Goal: Task Accomplishment & Management: Manage account settings

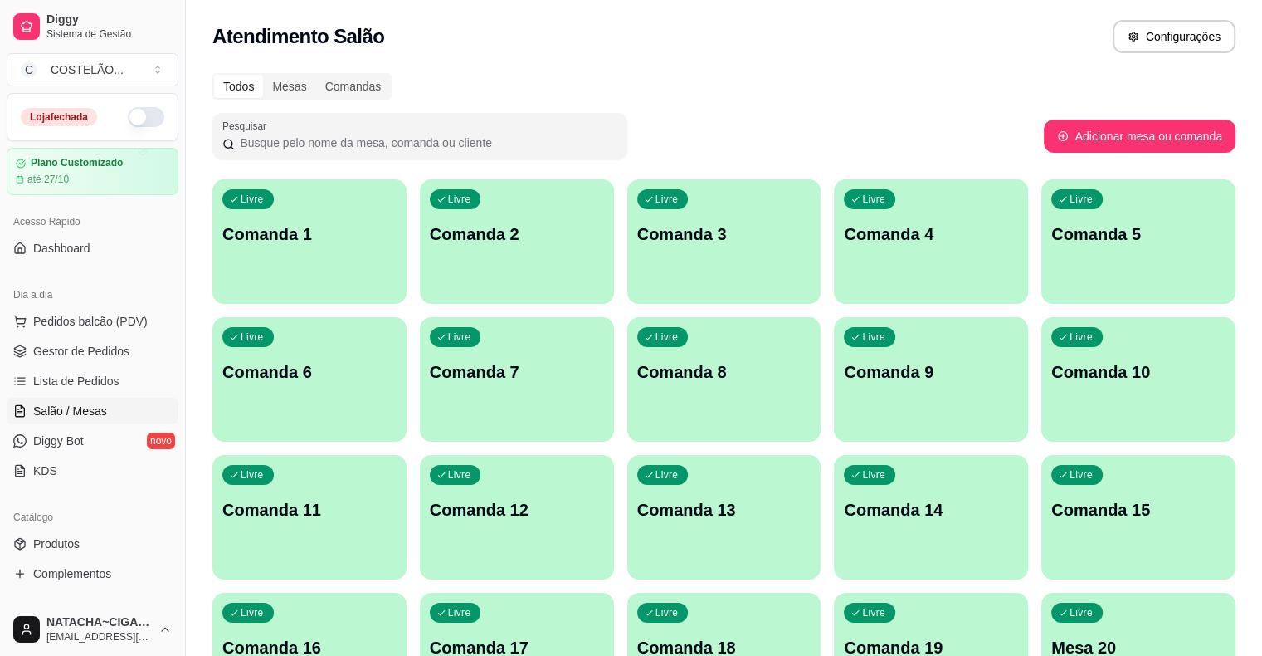
drag, startPoint x: 0, startPoint y: 0, endPoint x: 920, endPoint y: 24, distance: 920.6
click at [920, 24] on div "Atendimento Salão Configurações" at bounding box center [723, 36] width 1023 height 33
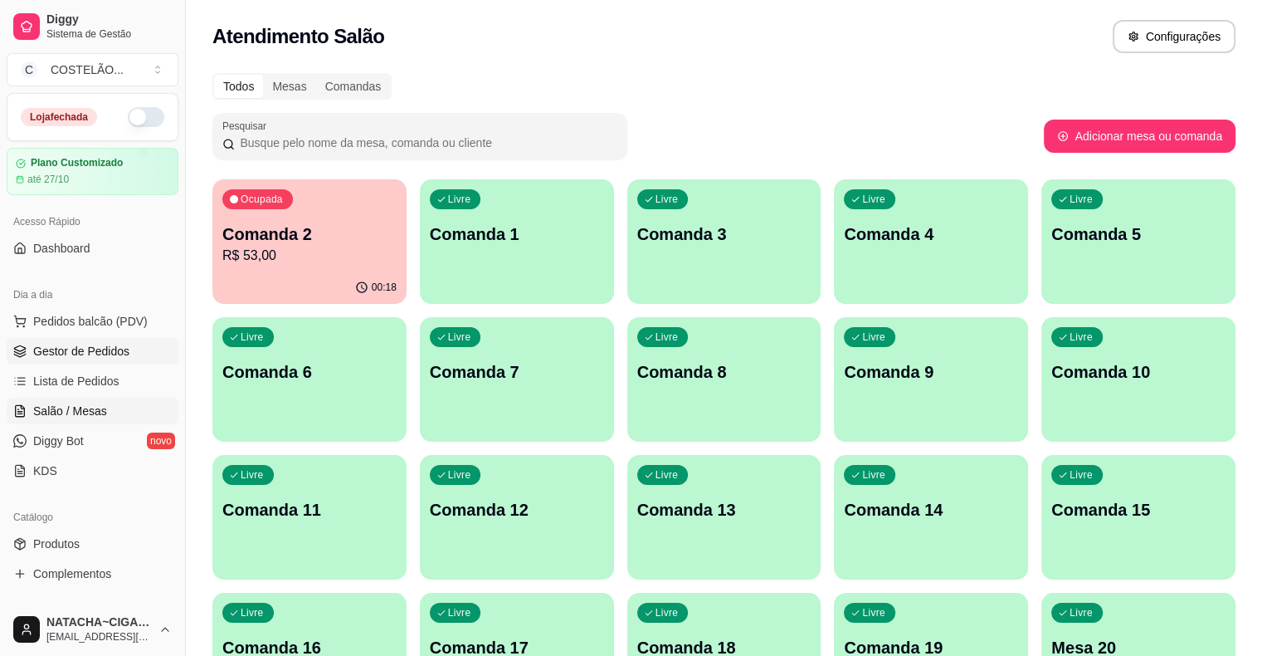
click at [100, 344] on span "Gestor de Pedidos" at bounding box center [81, 351] width 96 height 17
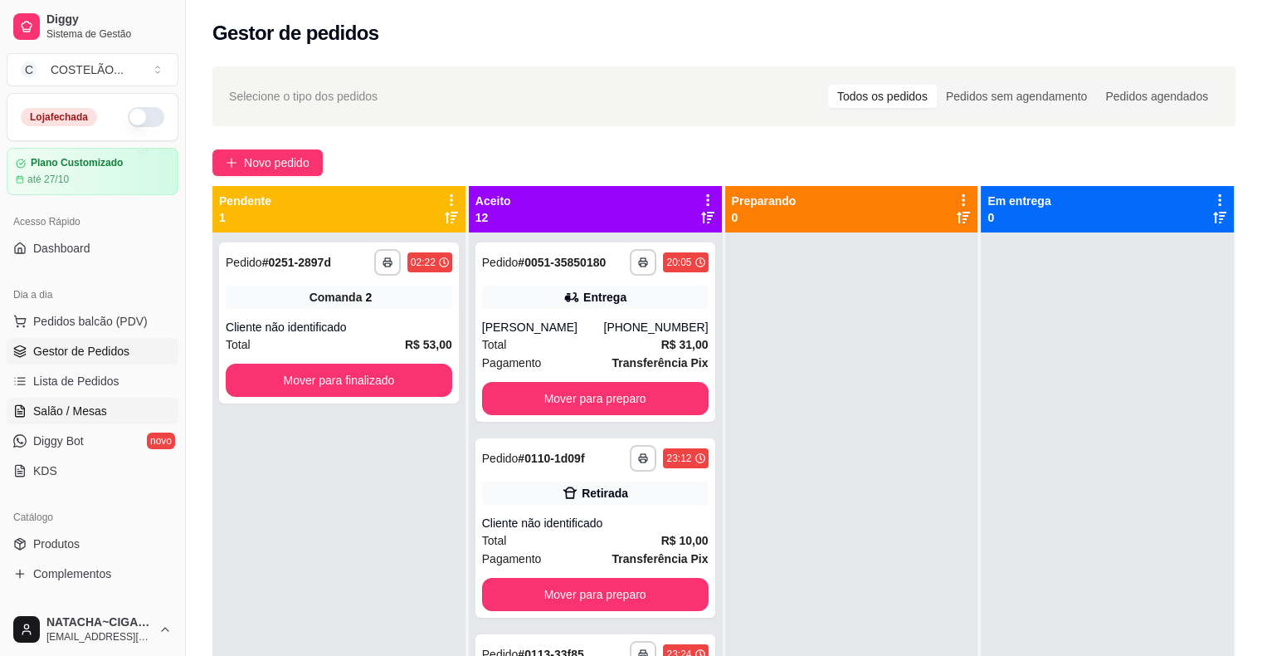
click at [85, 411] on span "Salão / Mesas" at bounding box center [70, 410] width 74 height 17
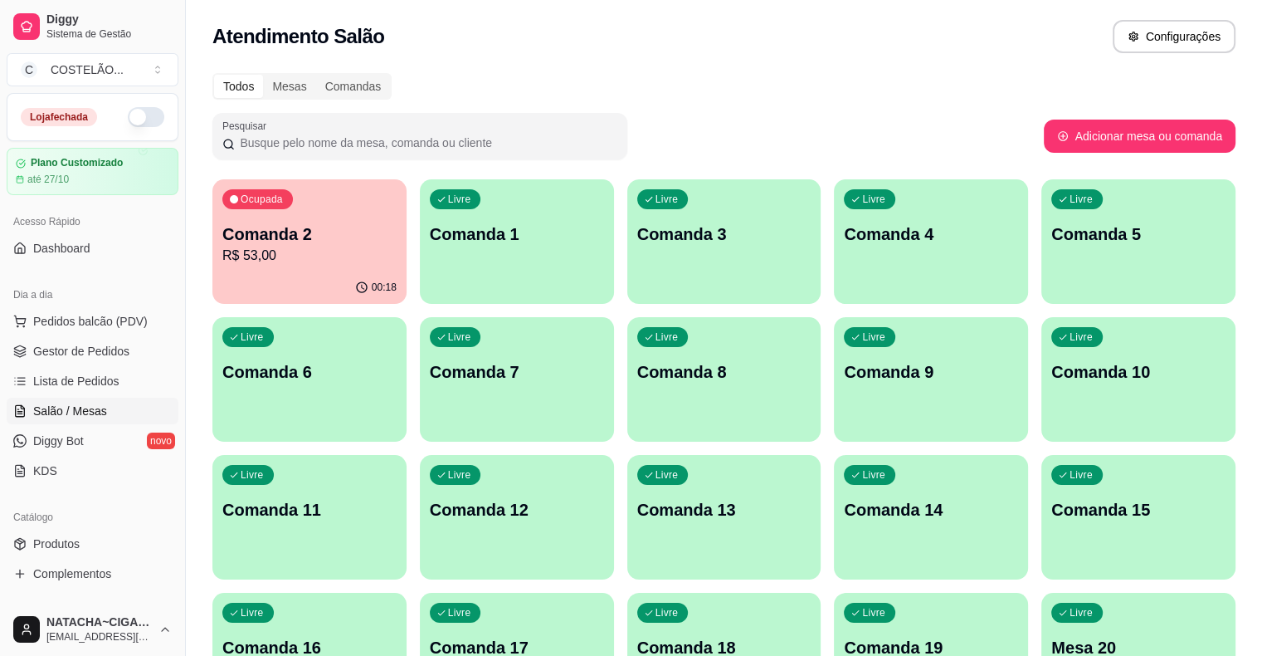
click at [256, 267] on div "Ocupada Comanda 2 R$ 53,00" at bounding box center [309, 225] width 194 height 92
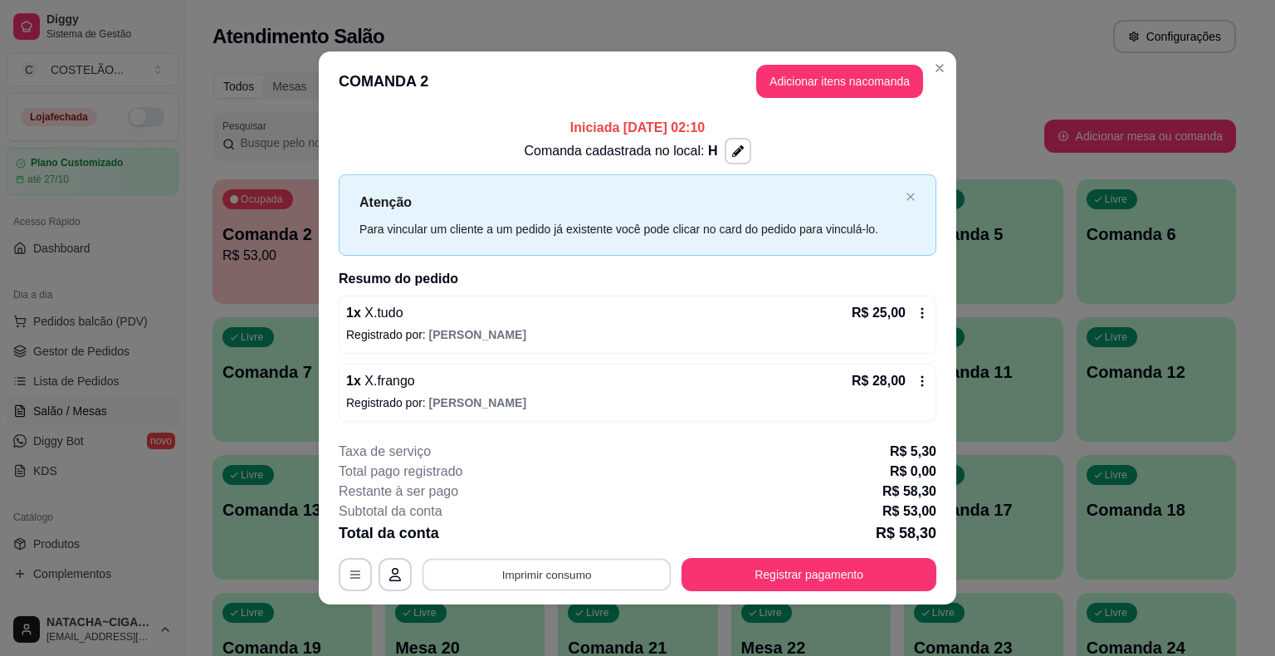
click at [509, 574] on button "Imprimir consumo" at bounding box center [546, 574] width 249 height 32
click at [519, 527] on button "cozinha" at bounding box center [545, 535] width 116 height 26
click at [761, 566] on button "Registrar pagamento" at bounding box center [808, 574] width 255 height 33
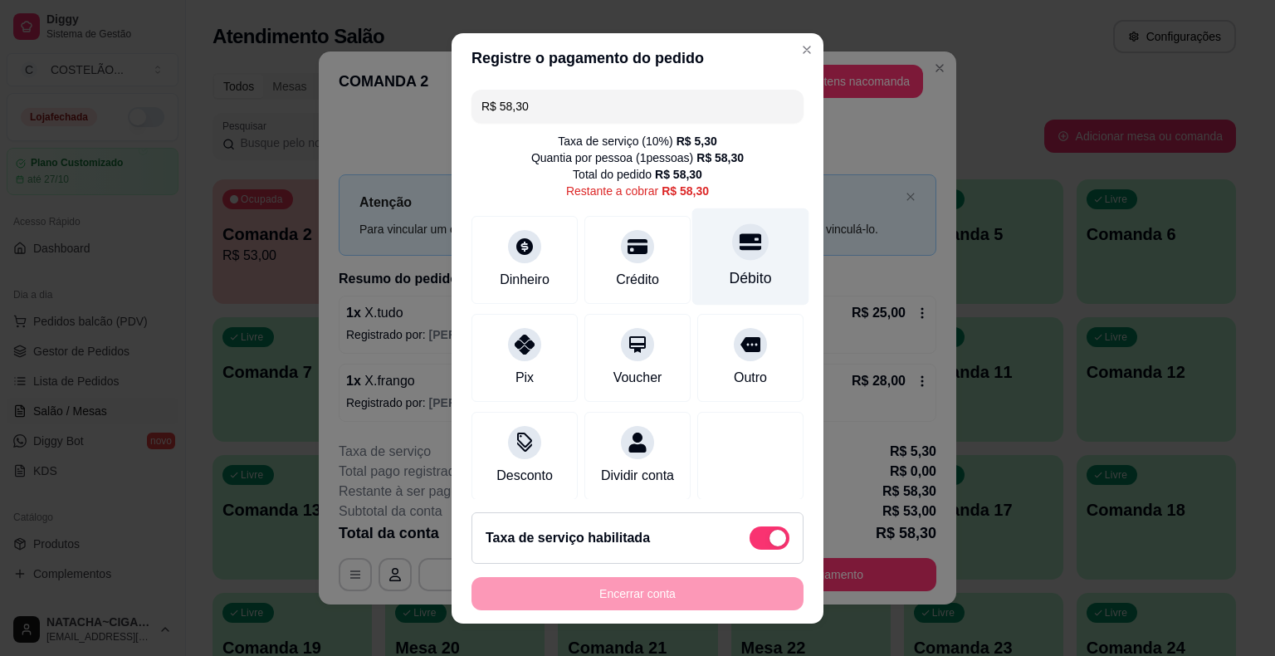
click at [709, 264] on div "Débito" at bounding box center [750, 255] width 117 height 97
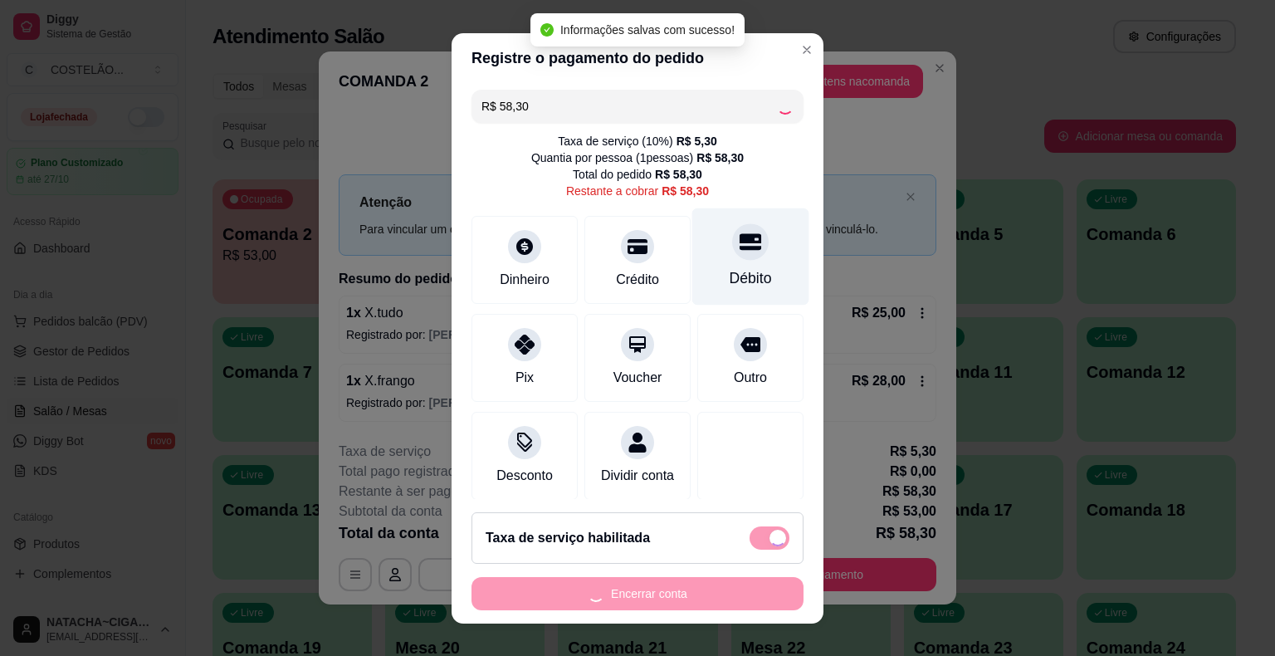
type input "R$ 0,00"
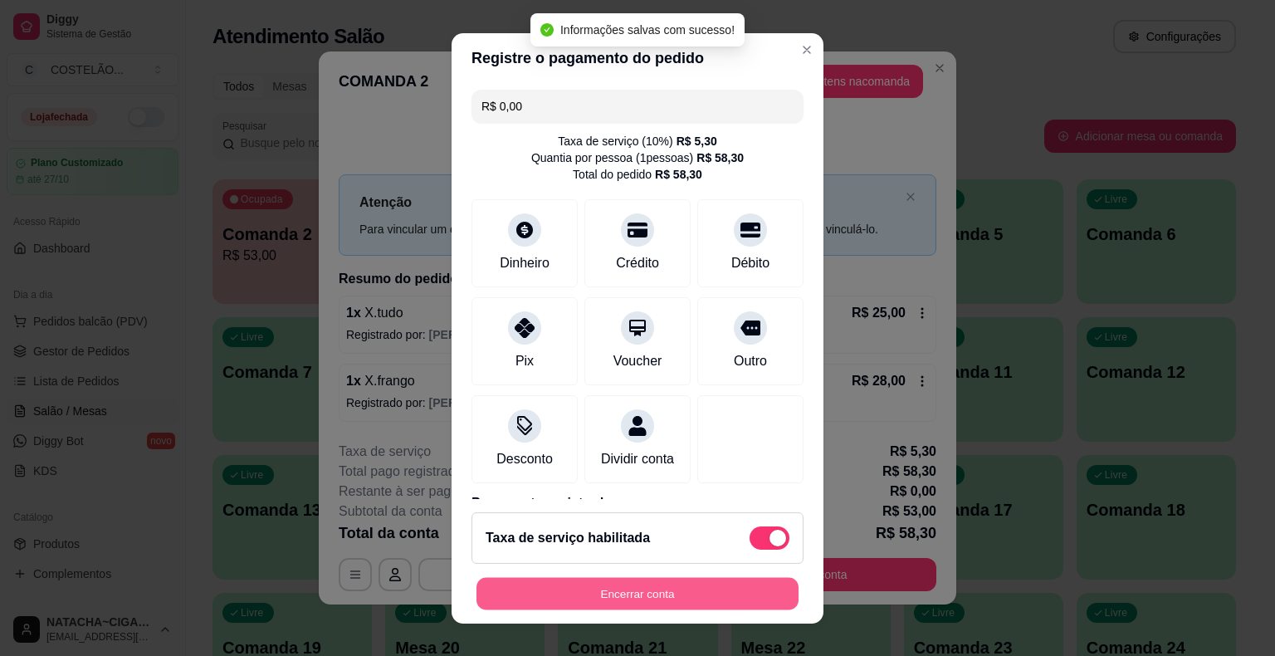
click at [714, 586] on button "Encerrar conta" at bounding box center [637, 593] width 322 height 32
